Goal: Find specific page/section: Find specific page/section

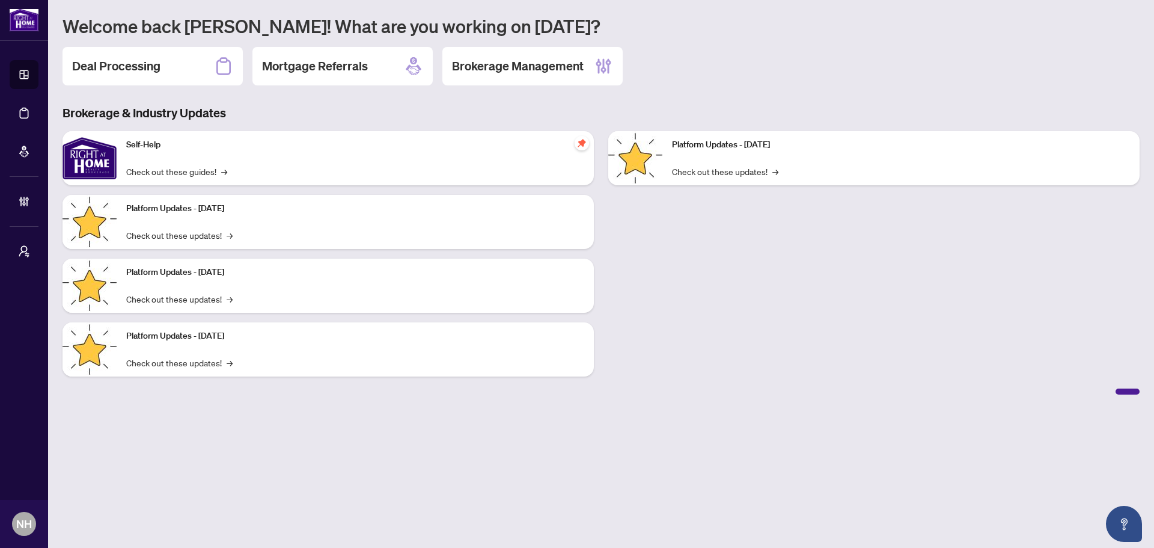
click at [172, 46] on div "Welcome back [PERSON_NAME]! What are you working on [DATE]? Deal Processing Mor…" at bounding box center [601, 204] width 1077 height 380
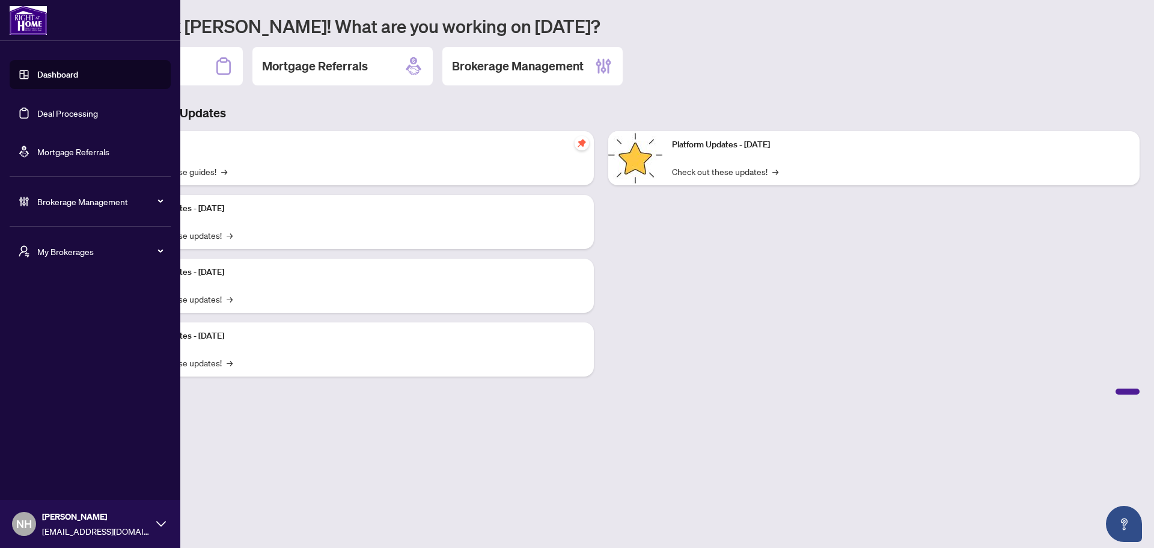
click at [50, 248] on span "My Brokerages" at bounding box center [99, 251] width 125 height 13
click at [57, 291] on li "[PERSON_NAME]" at bounding box center [90, 299] width 161 height 29
